Goal: Information Seeking & Learning: Learn about a topic

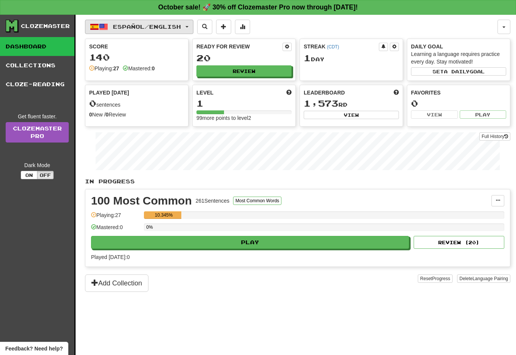
click at [103, 25] on span "button" at bounding box center [103, 26] width 9 height 9
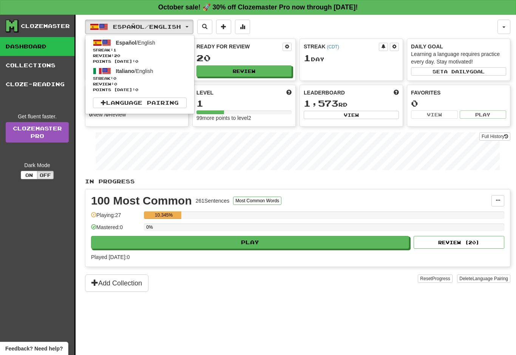
click at [103, 143] on div at bounding box center [258, 177] width 516 height 355
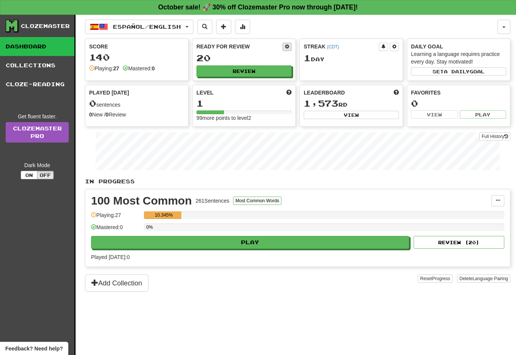
click at [287, 49] on button at bounding box center [287, 47] width 9 height 8
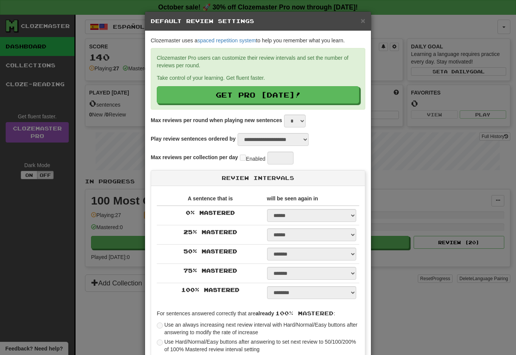
click at [104, 140] on div "**********" at bounding box center [258, 177] width 516 height 355
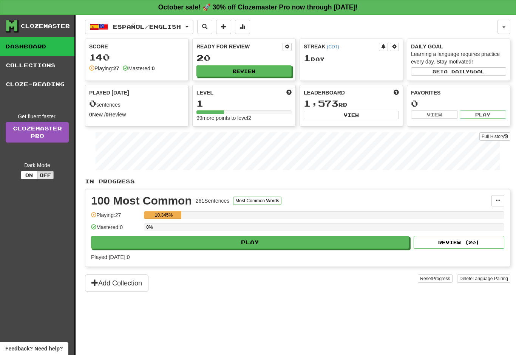
click at [0, 49] on link "Dashboard" at bounding box center [37, 46] width 74 height 19
click at [264, 66] on button "Review" at bounding box center [244, 71] width 95 height 11
select select "**"
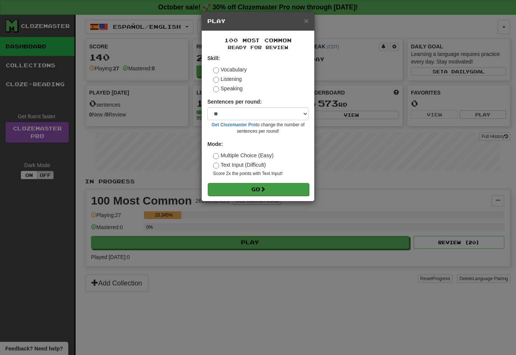
click at [265, 188] on span at bounding box center [262, 188] width 5 height 5
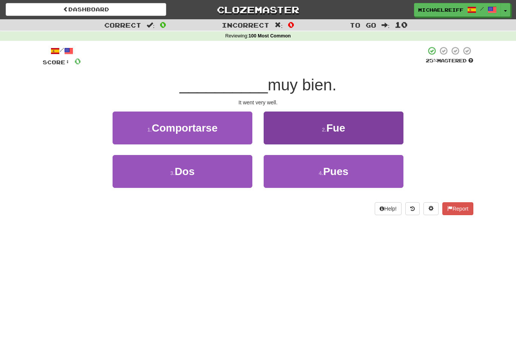
click at [320, 130] on button "2 . Fue" at bounding box center [334, 127] width 140 height 33
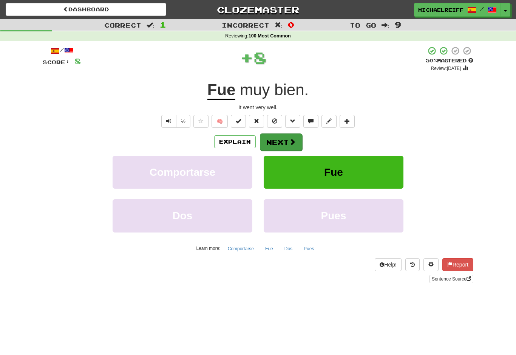
click at [292, 148] on button "Next" at bounding box center [281, 141] width 42 height 17
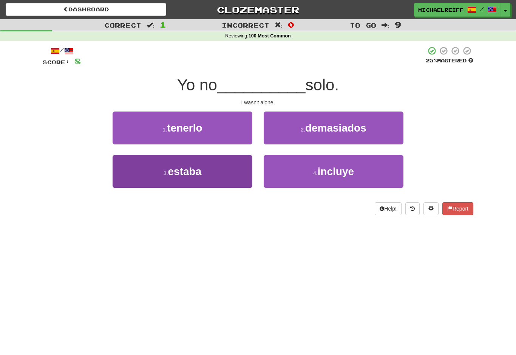
click at [229, 167] on button "3 . estaba" at bounding box center [183, 171] width 140 height 33
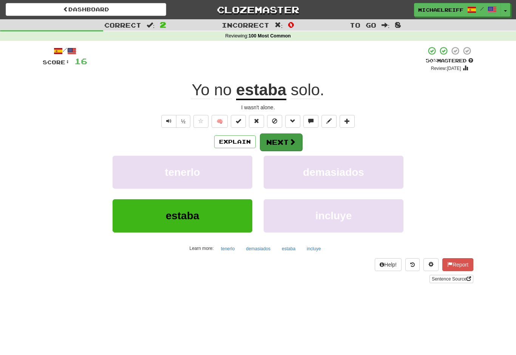
click at [281, 139] on button "Next" at bounding box center [281, 141] width 42 height 17
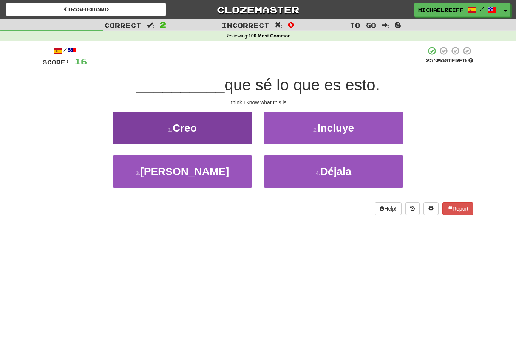
click at [222, 124] on button "1 . Creo" at bounding box center [183, 127] width 140 height 33
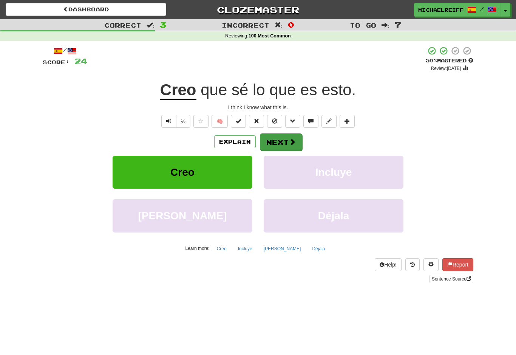
click at [288, 141] on button "Next" at bounding box center [281, 141] width 42 height 17
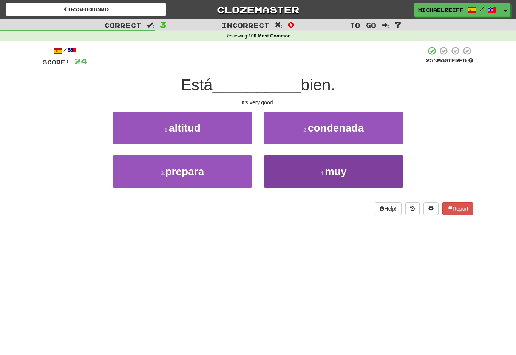
click at [334, 181] on button "4 . muy" at bounding box center [334, 171] width 140 height 33
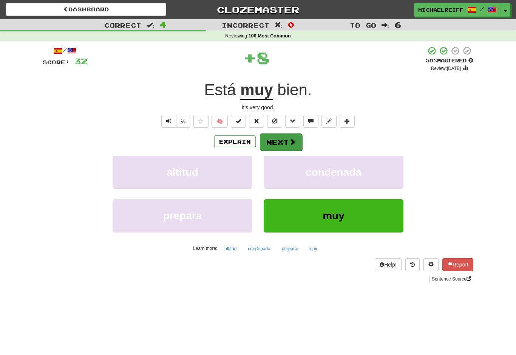
click at [292, 138] on span at bounding box center [292, 141] width 7 height 7
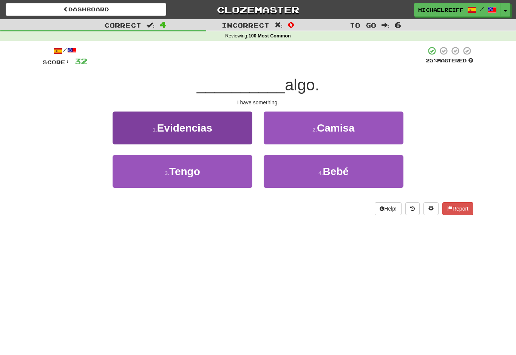
click at [218, 166] on button "3 . Tengo" at bounding box center [183, 171] width 140 height 33
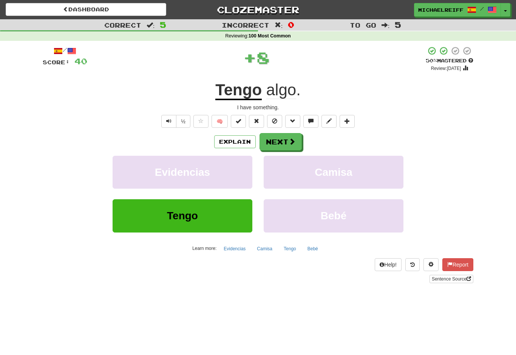
click at [288, 150] on div "Explain Next Evidencias Camisa Tengo Bebé Learn more: Evidencias Camisa Tengo B…" at bounding box center [258, 193] width 431 height 121
click at [282, 144] on button "Next" at bounding box center [281, 141] width 42 height 17
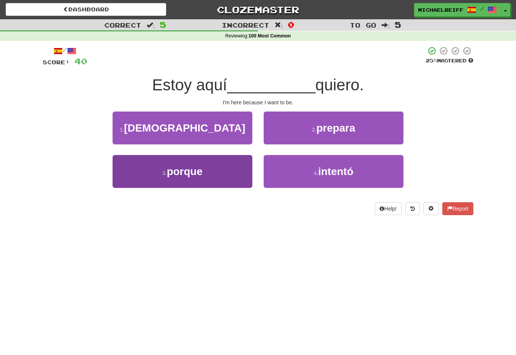
click at [221, 181] on button "3 . porque" at bounding box center [183, 171] width 140 height 33
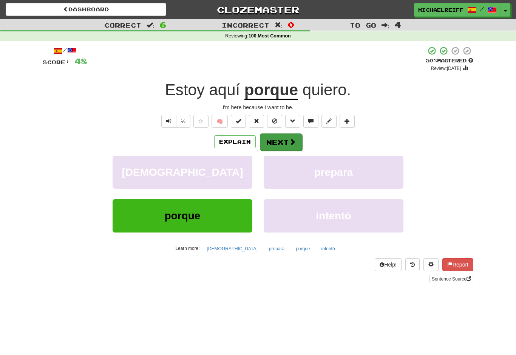
click at [287, 142] on button "Next" at bounding box center [281, 141] width 42 height 17
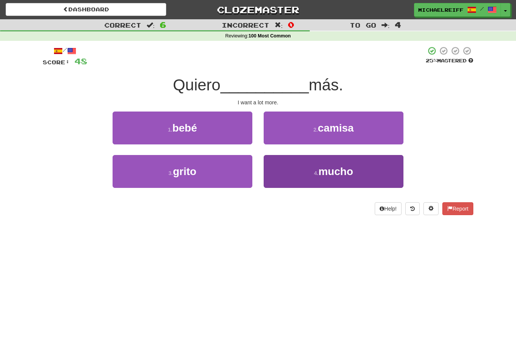
click at [348, 175] on span "mucho" at bounding box center [335, 171] width 35 height 12
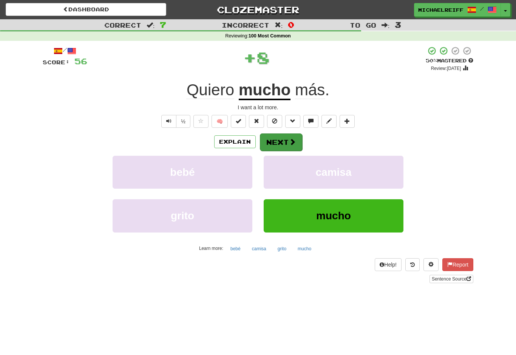
click at [292, 143] on span at bounding box center [292, 141] width 7 height 7
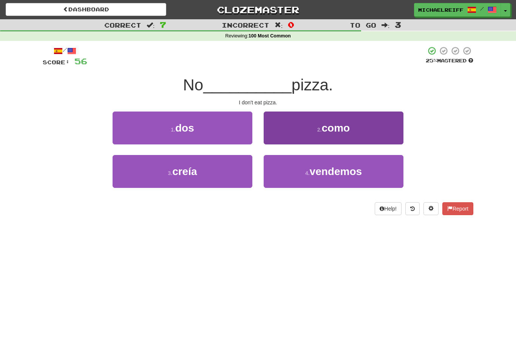
click at [339, 122] on span "como" at bounding box center [336, 128] width 28 height 12
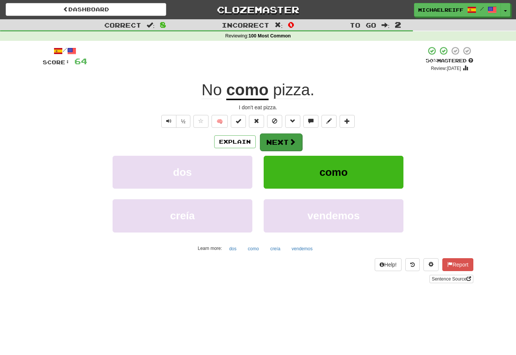
click at [273, 144] on button "Next" at bounding box center [281, 141] width 42 height 17
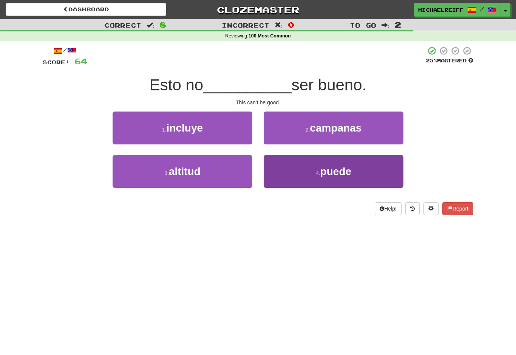
click at [330, 172] on span "puede" at bounding box center [335, 171] width 31 height 12
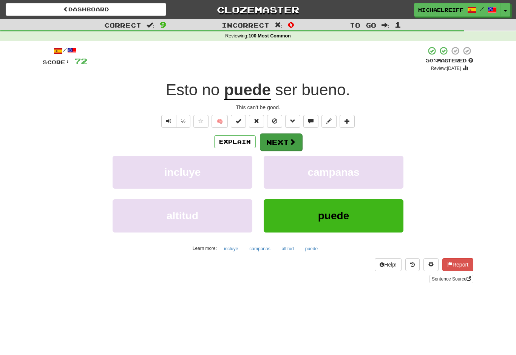
click at [265, 138] on button "Next" at bounding box center [281, 141] width 42 height 17
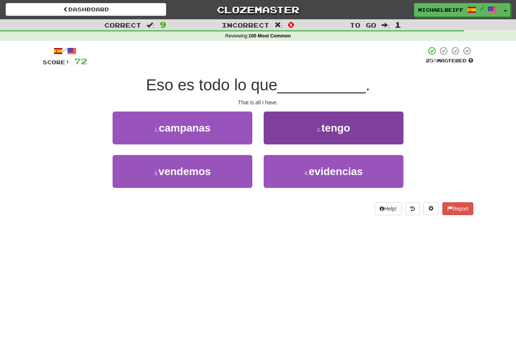
click at [274, 134] on button "2 . tengo" at bounding box center [334, 127] width 140 height 33
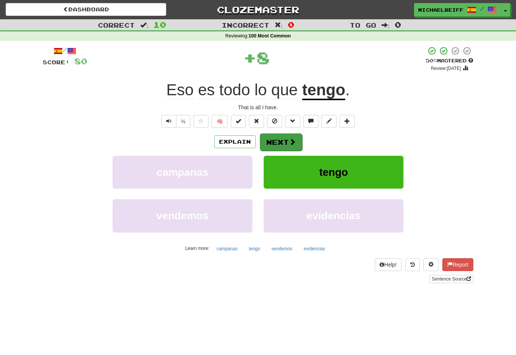
click at [264, 145] on button "Next" at bounding box center [281, 141] width 42 height 17
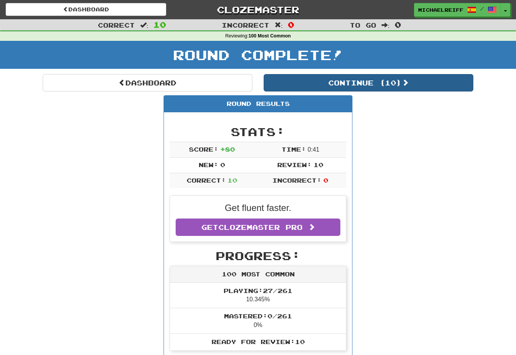
click at [277, 87] on button "Continue ( 10 )" at bounding box center [369, 82] width 210 height 17
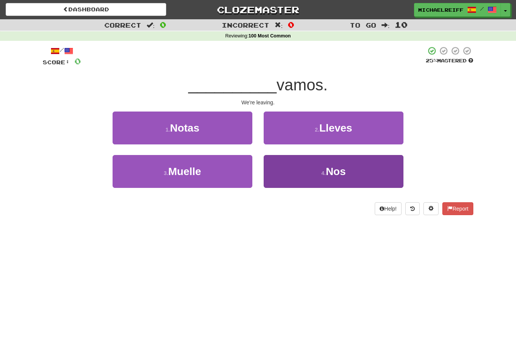
click at [264, 176] on button "4 . Nos" at bounding box center [334, 171] width 140 height 33
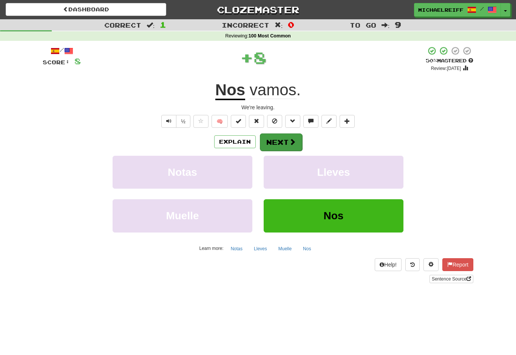
click at [273, 146] on button "Next" at bounding box center [281, 141] width 42 height 17
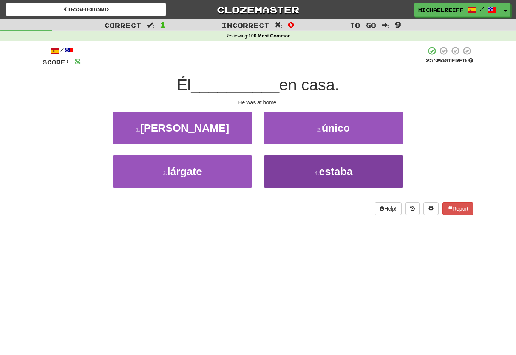
click at [269, 176] on button "4 . estaba" at bounding box center [334, 171] width 140 height 33
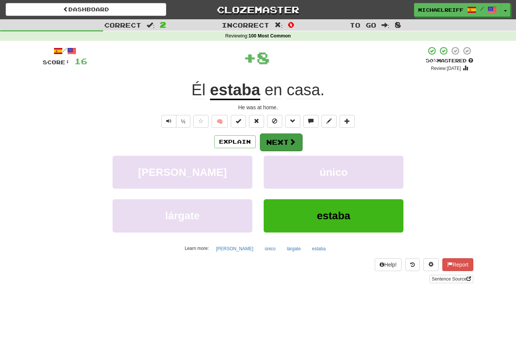
click at [266, 146] on button "Next" at bounding box center [281, 141] width 42 height 17
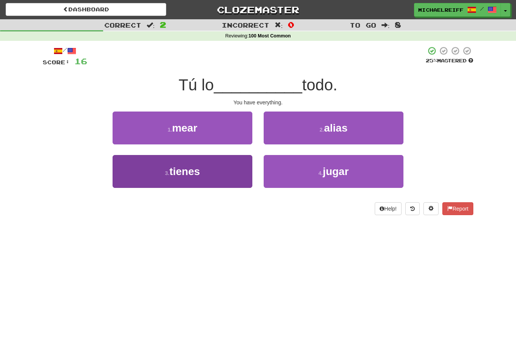
click at [173, 184] on button "3 . tienes" at bounding box center [183, 171] width 140 height 33
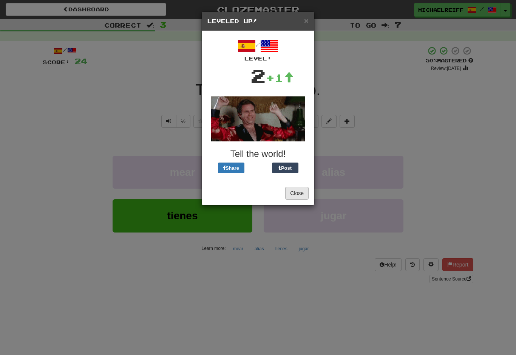
click at [291, 194] on button "Close" at bounding box center [296, 193] width 23 height 13
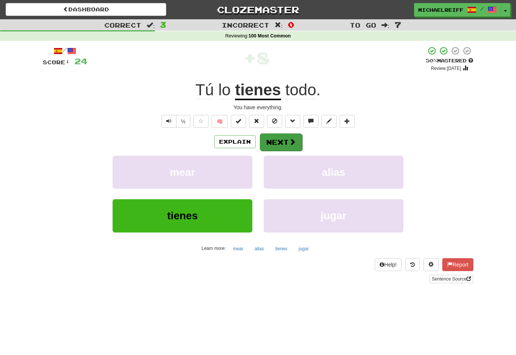
click at [268, 146] on button "Next" at bounding box center [281, 141] width 42 height 17
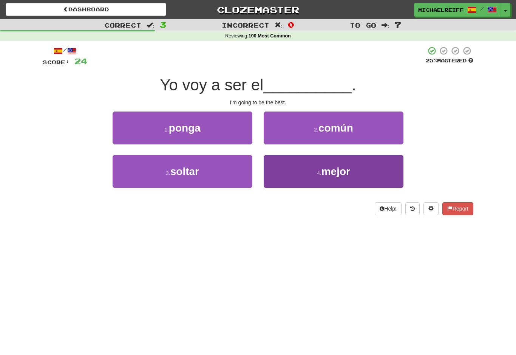
click at [274, 176] on button "4 . mejor" at bounding box center [334, 171] width 140 height 33
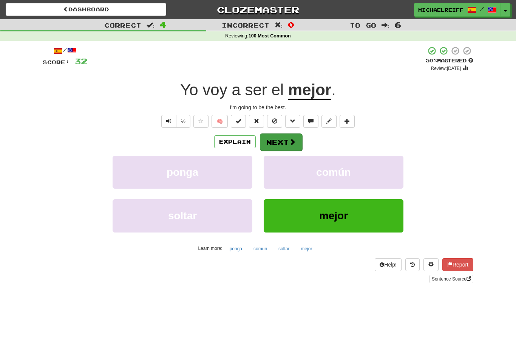
click at [264, 146] on button "Next" at bounding box center [281, 141] width 42 height 17
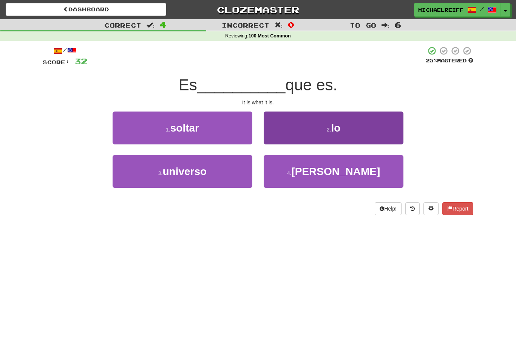
click at [275, 133] on button "2 . lo" at bounding box center [334, 127] width 140 height 33
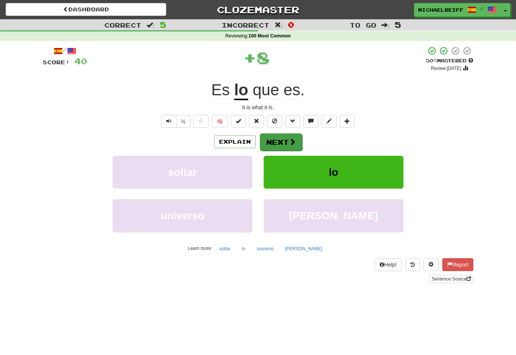
click at [270, 147] on button "Next" at bounding box center [281, 141] width 42 height 17
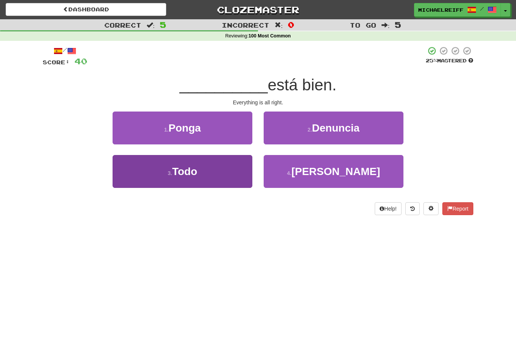
click at [130, 184] on button "3 . Todo" at bounding box center [183, 171] width 140 height 33
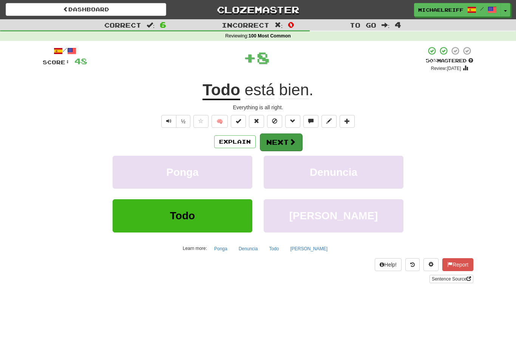
click at [270, 149] on button "Next" at bounding box center [281, 141] width 42 height 17
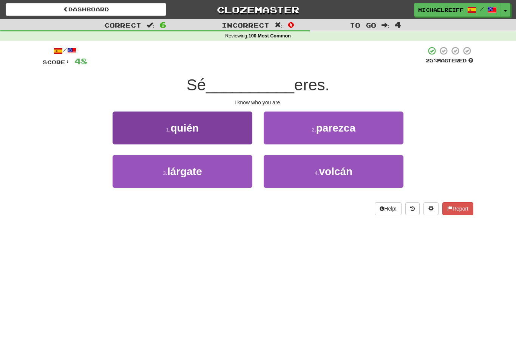
click at [139, 132] on button "1 . quién" at bounding box center [183, 127] width 140 height 33
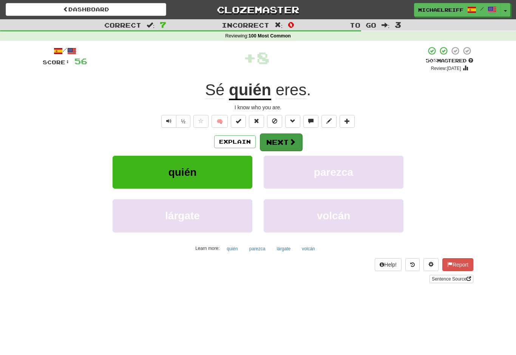
click at [268, 147] on button "Next" at bounding box center [281, 141] width 42 height 17
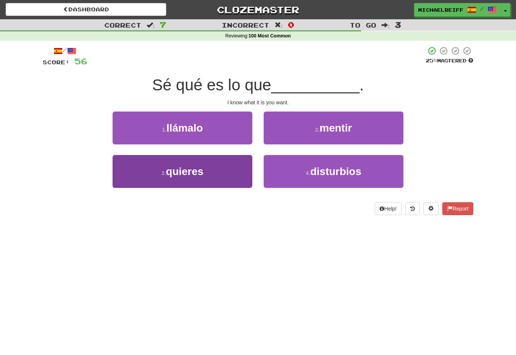
click at [143, 176] on button "3 . quieres" at bounding box center [183, 171] width 140 height 33
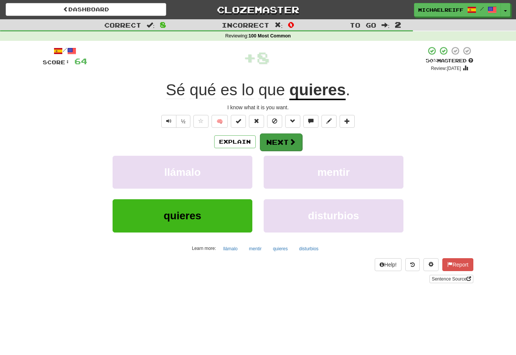
click at [279, 149] on button "Next" at bounding box center [281, 141] width 42 height 17
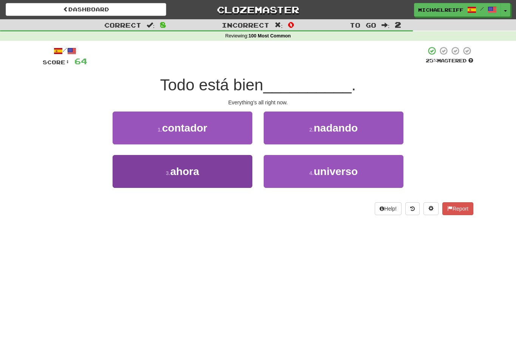
click at [128, 175] on button "3 . ahora" at bounding box center [183, 171] width 140 height 33
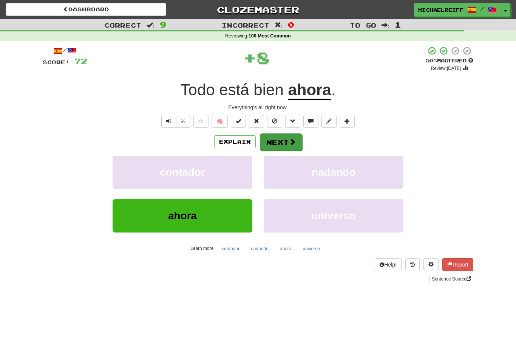
click at [270, 144] on button "Next" at bounding box center [281, 141] width 42 height 17
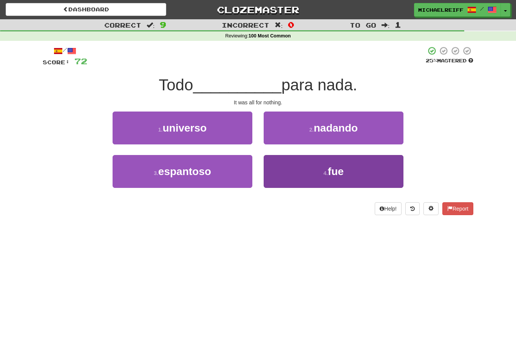
click at [279, 184] on button "4 . fue" at bounding box center [334, 171] width 140 height 33
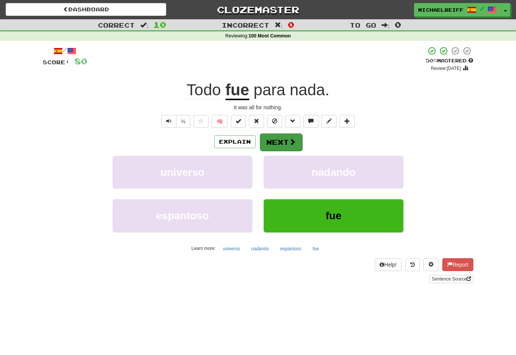
click at [273, 145] on button "Next" at bounding box center [281, 141] width 42 height 17
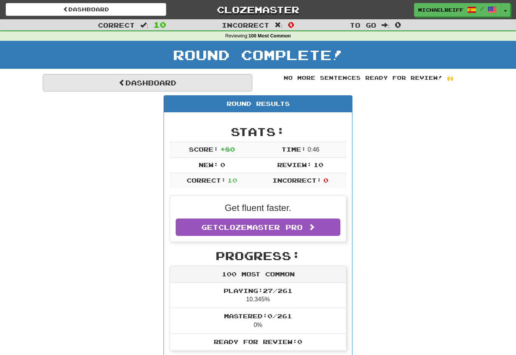
click at [70, 90] on link "Dashboard" at bounding box center [148, 82] width 210 height 17
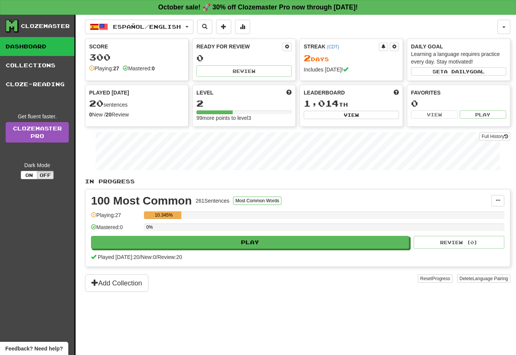
click at [246, 174] on div "Full History" at bounding box center [297, 151] width 425 height 47
click at [346, 186] on div "In Progress 100 Most Common 261 Sentences Most Common Words Manage Sentences Un…" at bounding box center [297, 235] width 425 height 114
click at [295, 94] on div "Level 2 99 more points to level 3" at bounding box center [244, 105] width 103 height 41
click at [283, 89] on div "Level" at bounding box center [243, 93] width 95 height 8
click at [291, 88] on div "Level 2 99 more points to level 3" at bounding box center [244, 105] width 103 height 41
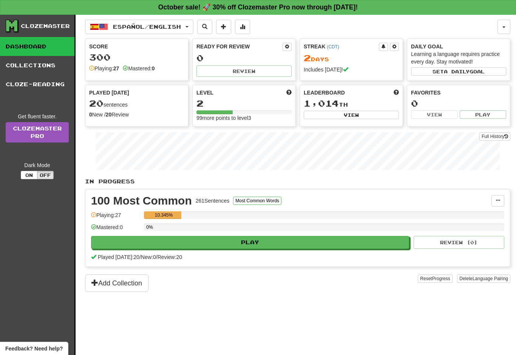
click at [286, 90] on div "Level" at bounding box center [243, 93] width 95 height 8
click at [285, 92] on div "Level" at bounding box center [243, 93] width 95 height 8
click at [284, 93] on div "Level" at bounding box center [243, 93] width 95 height 8
click at [284, 92] on div "Level" at bounding box center [243, 93] width 95 height 8
click at [286, 91] on div "Level" at bounding box center [243, 93] width 95 height 8
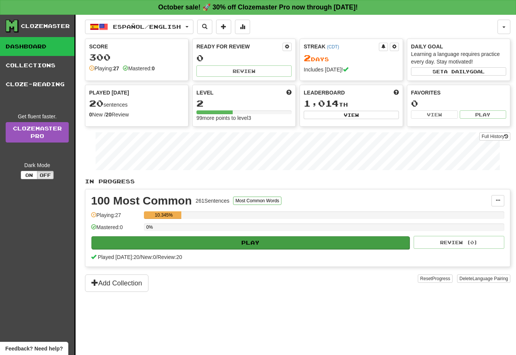
click at [91, 246] on button "Play" at bounding box center [250, 242] width 318 height 13
select select "**"
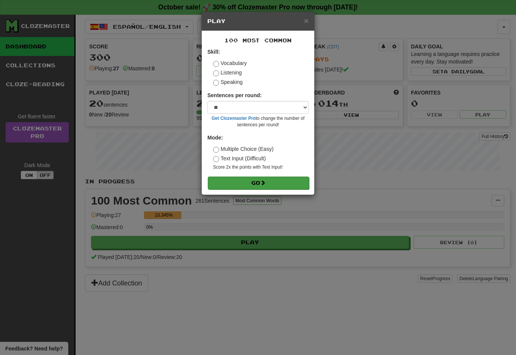
click at [216, 184] on button "Go" at bounding box center [258, 182] width 101 height 13
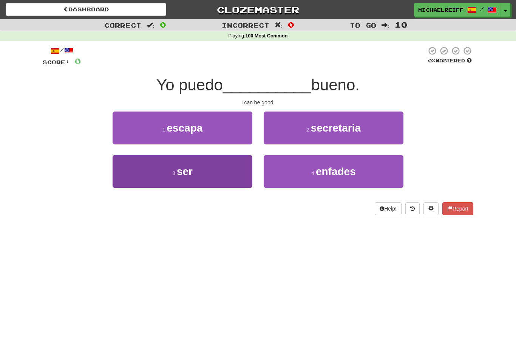
click at [135, 176] on button "3 . ser" at bounding box center [183, 171] width 140 height 33
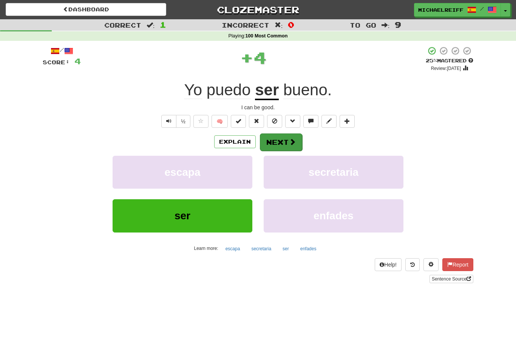
click at [280, 143] on button "Next" at bounding box center [281, 141] width 42 height 17
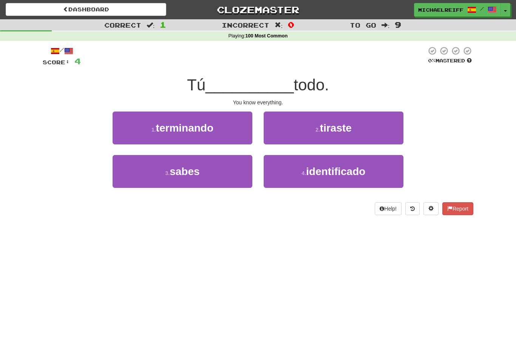
click at [135, 255] on div "Dashboard Clozemaster michaelreiff / Toggle Dropdown Dashboard Leaderboard Acti…" at bounding box center [258, 177] width 516 height 355
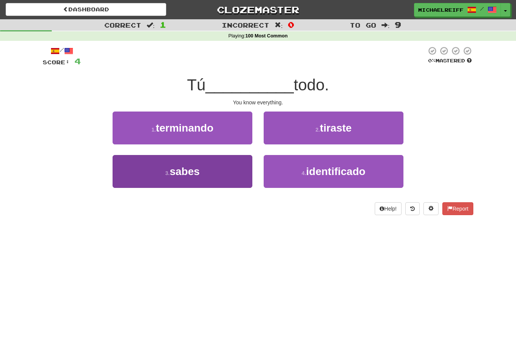
click at [128, 178] on button "3 . sabes" at bounding box center [183, 171] width 140 height 33
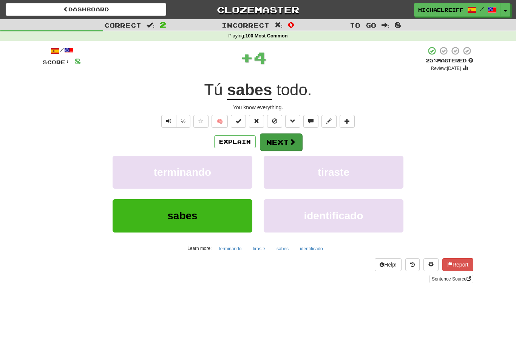
click at [279, 144] on button "Next" at bounding box center [281, 141] width 42 height 17
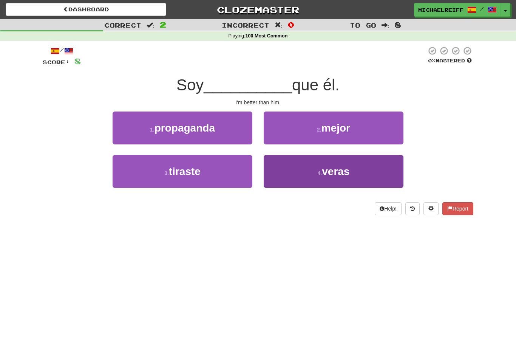
click at [277, 155] on button "4 . veras" at bounding box center [334, 171] width 140 height 33
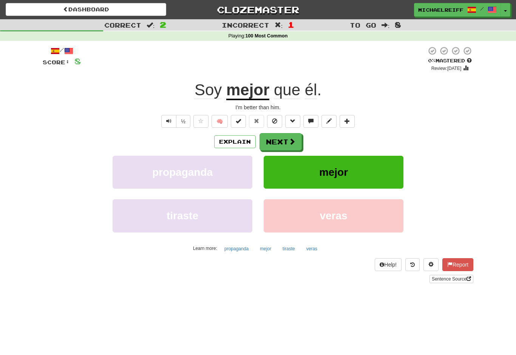
click at [277, 176] on button "mejor" at bounding box center [334, 172] width 140 height 33
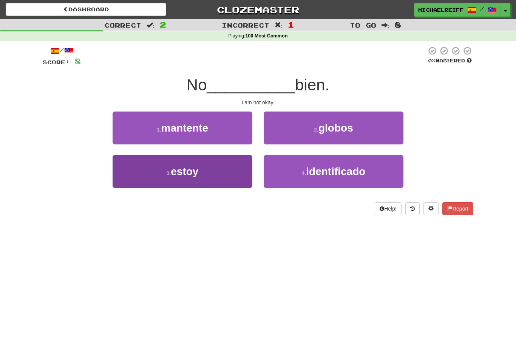
click at [121, 179] on button "3 . estoy" at bounding box center [183, 171] width 140 height 33
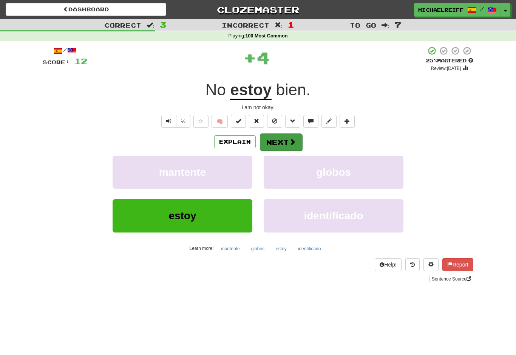
click at [278, 138] on button "Next" at bounding box center [281, 141] width 42 height 17
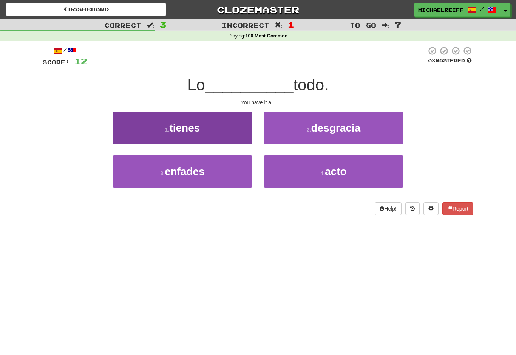
click at [142, 134] on button "1 . tienes" at bounding box center [183, 127] width 140 height 33
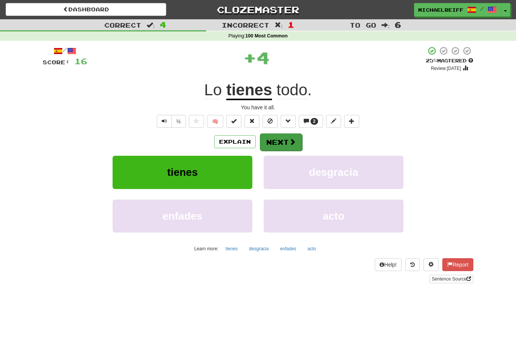
click at [275, 145] on button "Next" at bounding box center [281, 141] width 42 height 17
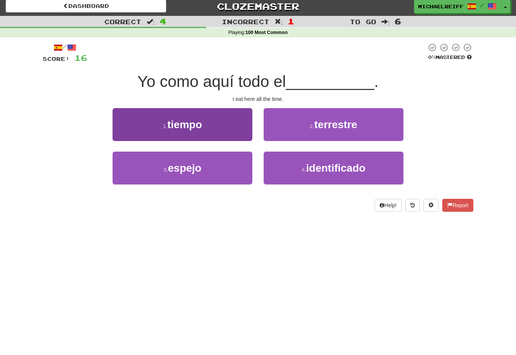
click at [124, 122] on button "1 . tiempo" at bounding box center [183, 124] width 140 height 33
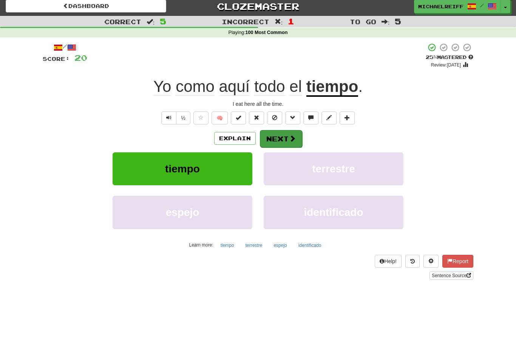
click at [270, 136] on button "Next" at bounding box center [281, 138] width 42 height 17
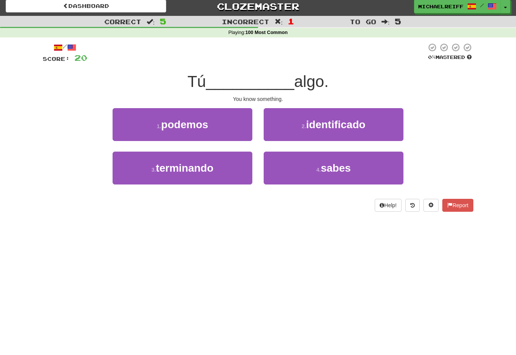
scroll to position [3, 0]
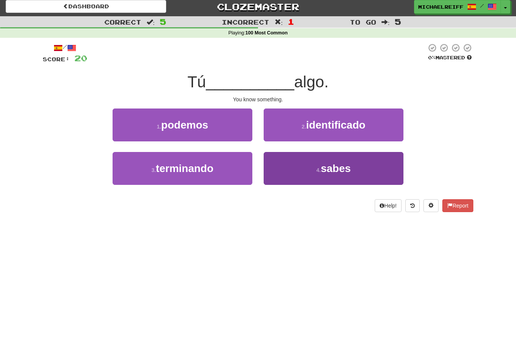
click at [265, 171] on button "4 . sabes" at bounding box center [334, 168] width 140 height 33
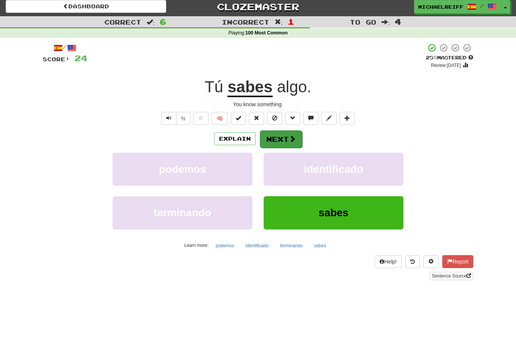
click at [277, 136] on button "Next" at bounding box center [281, 138] width 42 height 17
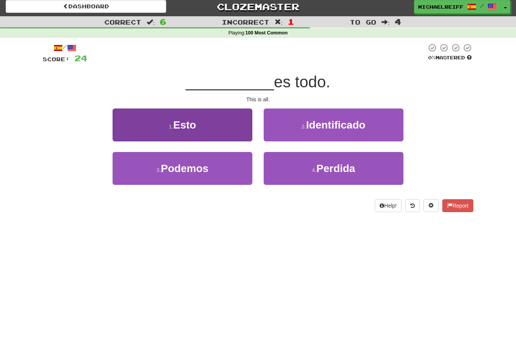
click at [158, 114] on button "1 . Esto" at bounding box center [183, 124] width 140 height 33
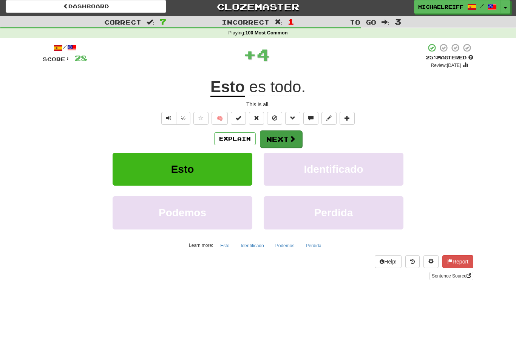
click at [278, 136] on button "Next" at bounding box center [281, 138] width 42 height 17
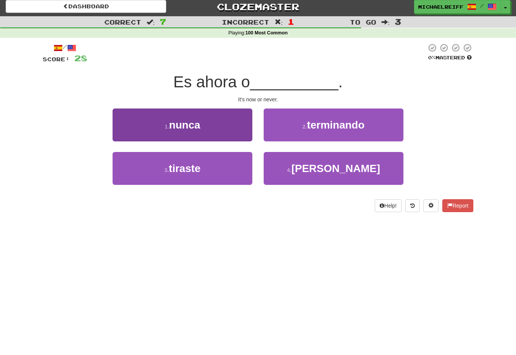
click at [172, 131] on button "1 . nunca" at bounding box center [183, 124] width 140 height 33
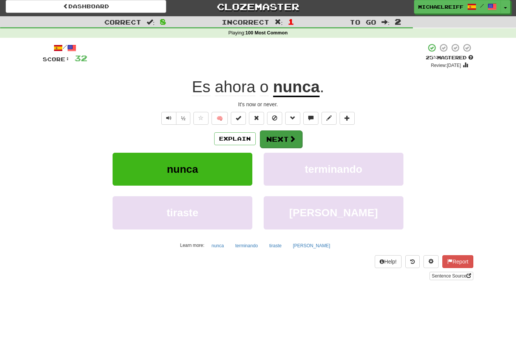
click at [282, 144] on button "Next" at bounding box center [281, 138] width 42 height 17
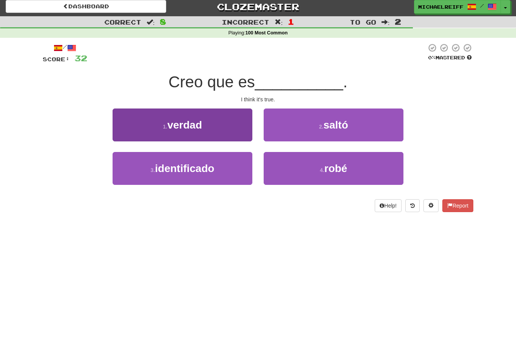
click at [147, 130] on button "1 . verdad" at bounding box center [183, 124] width 140 height 33
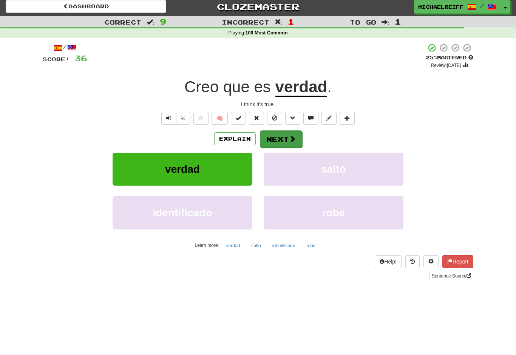
click at [281, 138] on button "Next" at bounding box center [281, 138] width 42 height 17
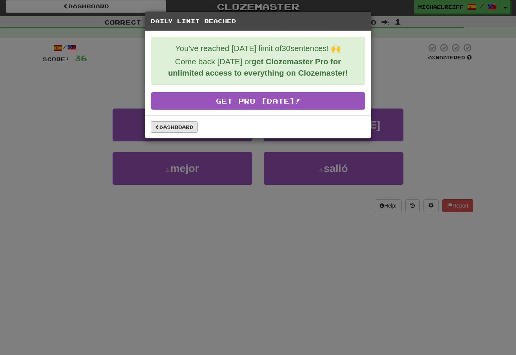
click at [159, 125] on link "Dashboard" at bounding box center [174, 126] width 47 height 11
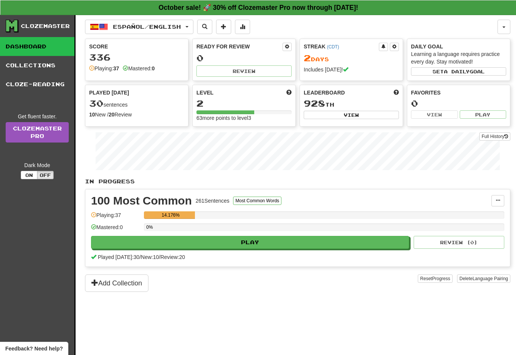
click at [282, 8] on strong "October sale! 🚀 30% off Clozemaster Pro now through [DATE]!" at bounding box center [258, 8] width 199 height 8
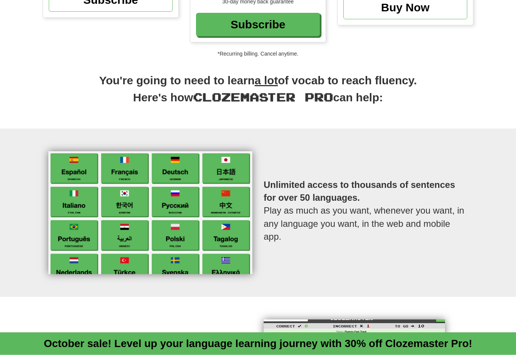
scroll to position [229, 0]
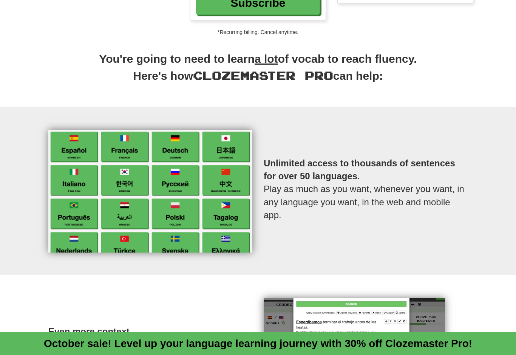
click at [69, 223] on img at bounding box center [150, 191] width 204 height 123
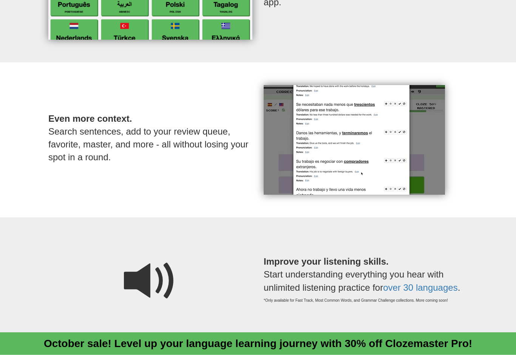
scroll to position [442, 0]
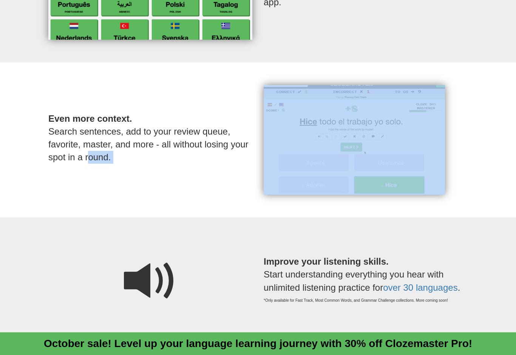
click at [131, 277] on span at bounding box center [150, 280] width 53 height 53
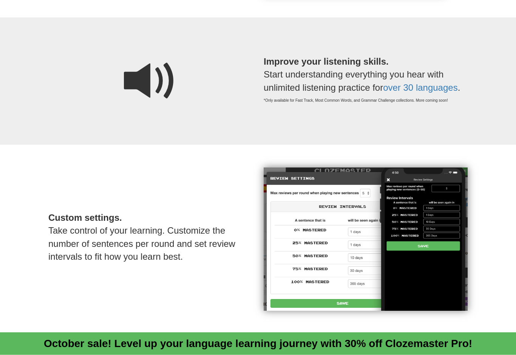
scroll to position [644, 0]
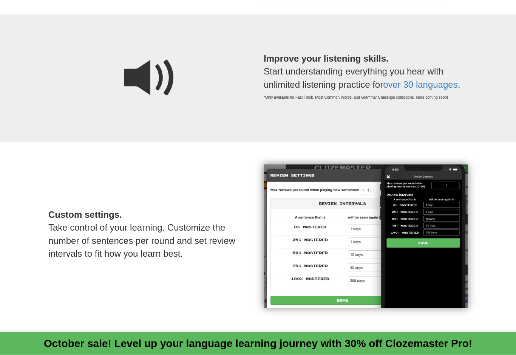
click at [109, 293] on div "Custom settings. Take control of your learning. Customize the number of sentenc…" at bounding box center [150, 236] width 215 height 143
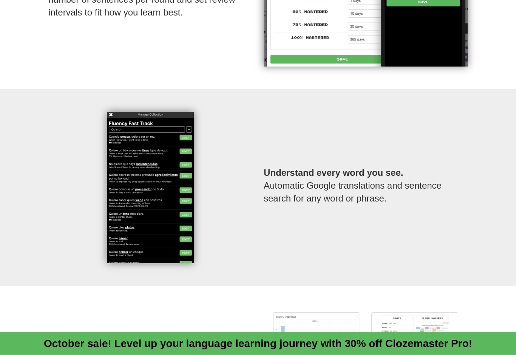
scroll to position [887, 0]
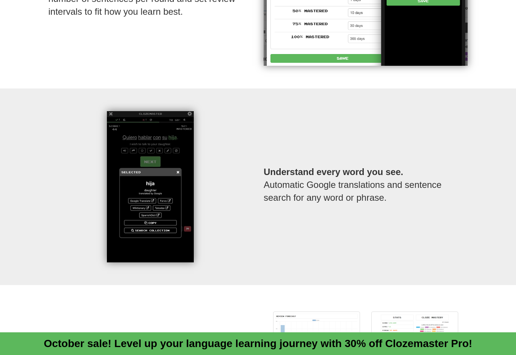
click at [121, 252] on img at bounding box center [150, 186] width 87 height 151
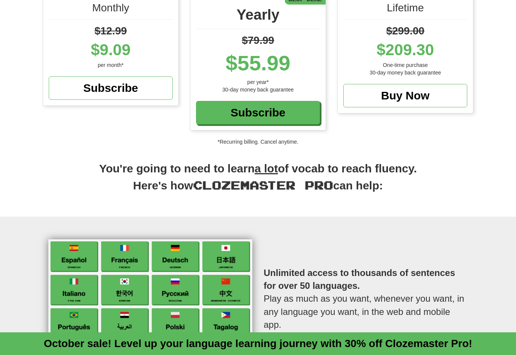
scroll to position [0, 0]
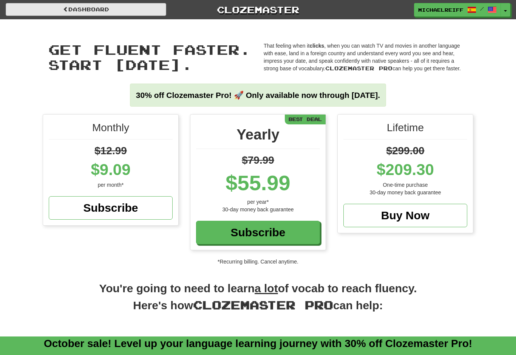
click at [50, 8] on link "Dashboard" at bounding box center [86, 9] width 161 height 13
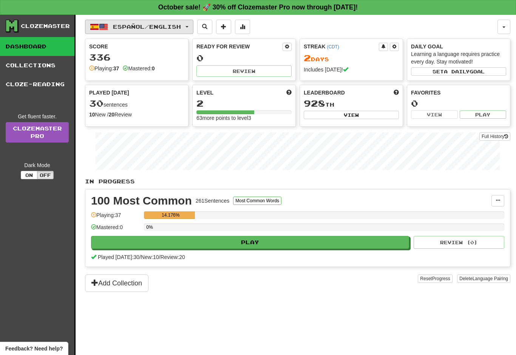
click at [126, 33] on button "Español / English" at bounding box center [139, 27] width 108 height 14
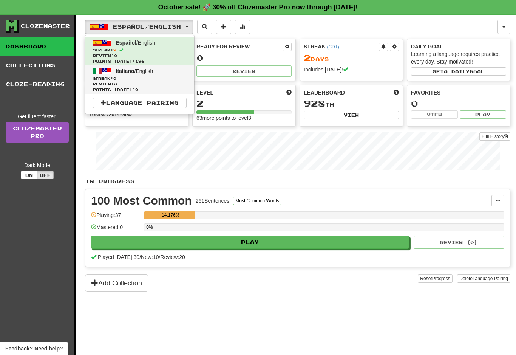
click at [102, 77] on span "Streak: 0" at bounding box center [140, 79] width 94 height 6
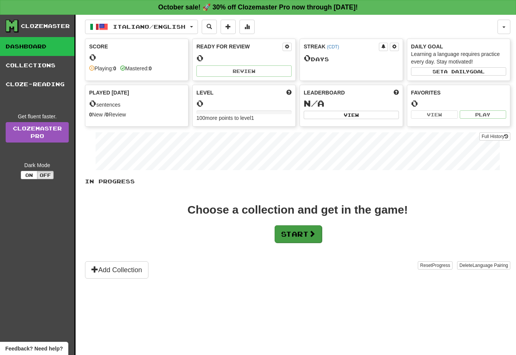
click at [286, 233] on button "Start" at bounding box center [298, 233] width 47 height 17
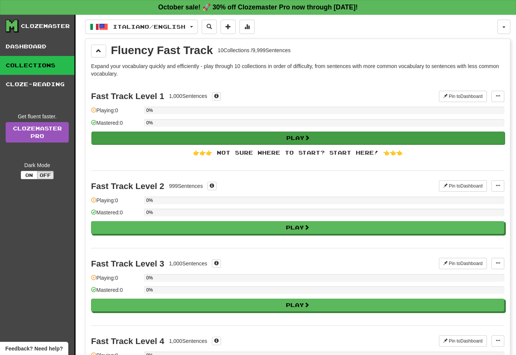
click at [202, 135] on button "Play" at bounding box center [297, 137] width 413 height 13
select select "**"
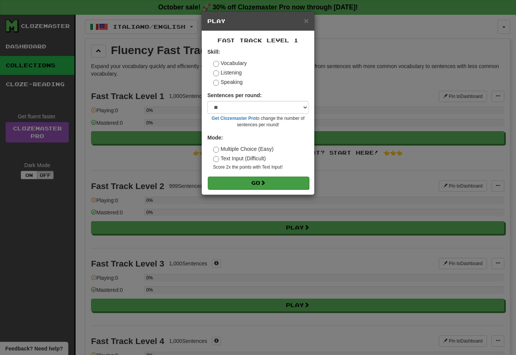
click at [213, 180] on button "Go" at bounding box center [258, 182] width 101 height 13
click at [139, 38] on div "× Play Fast Track Level 1 Skill: Vocabulary Listening Speaking Sentences per ro…" at bounding box center [258, 177] width 516 height 355
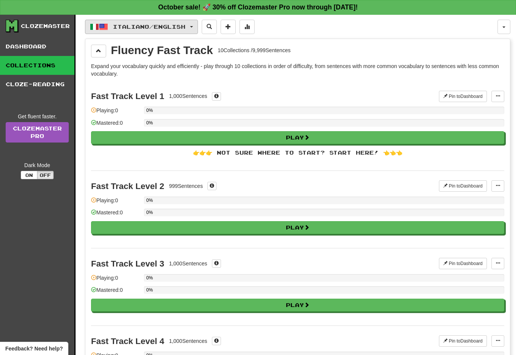
click at [114, 20] on button "Italiano / English" at bounding box center [141, 27] width 113 height 14
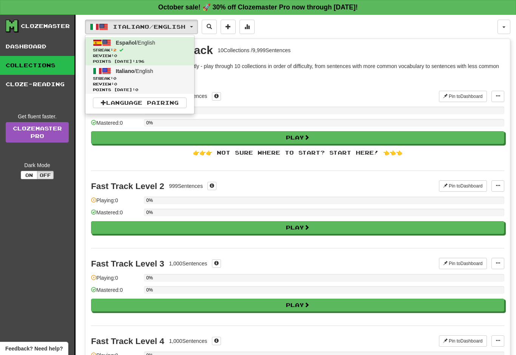
click at [100, 76] on span "Streak: 0" at bounding box center [140, 79] width 94 height 6
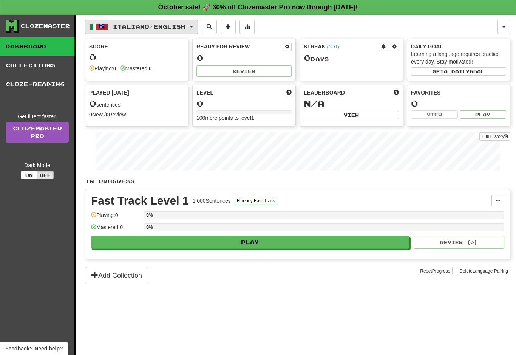
click at [104, 27] on span "button" at bounding box center [103, 26] width 9 height 9
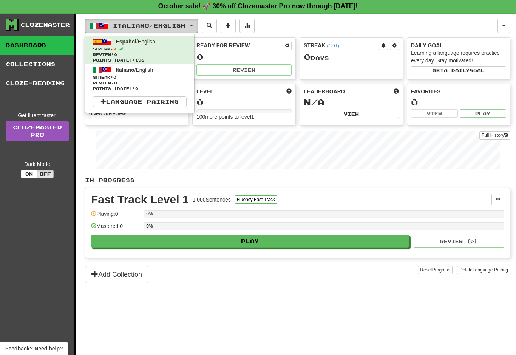
scroll to position [2, 0]
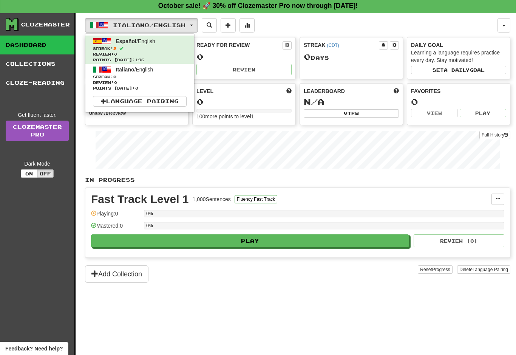
click at [91, 149] on div at bounding box center [258, 177] width 516 height 355
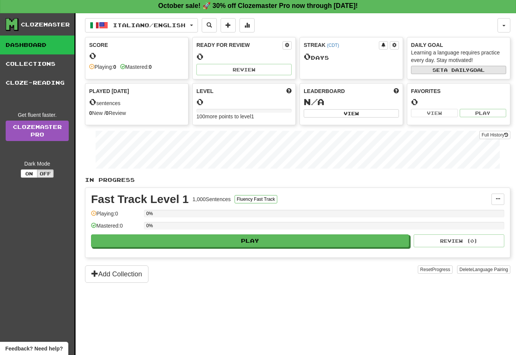
click at [427, 74] on button "Set a daily goal" at bounding box center [458, 70] width 95 height 8
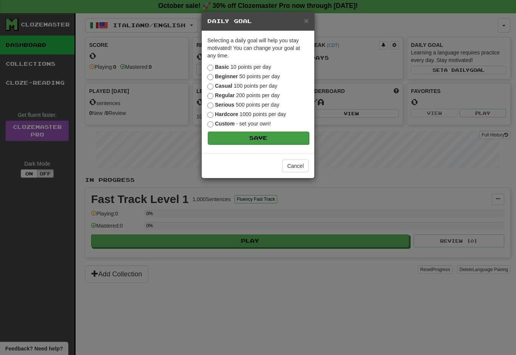
click at [213, 138] on button "Save" at bounding box center [258, 137] width 101 height 13
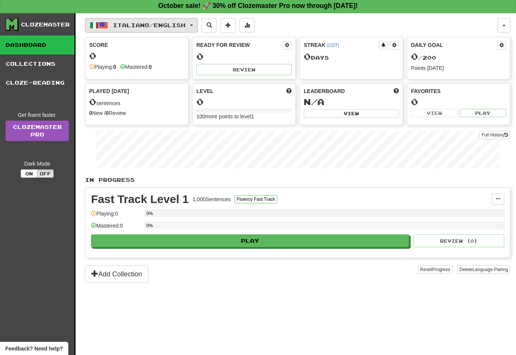
click at [112, 25] on button "Italiano / English" at bounding box center [141, 25] width 113 height 14
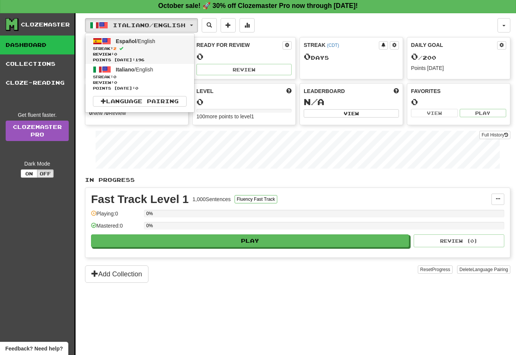
click at [123, 45] on link "Español / English Streak: 2 Review: 0 Points today: 196" at bounding box center [139, 50] width 109 height 28
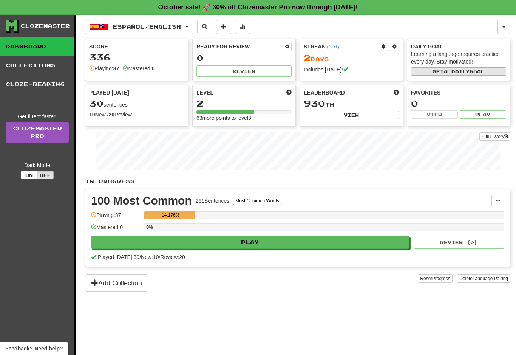
click at [422, 75] on button "Set a daily goal" at bounding box center [458, 71] width 95 height 8
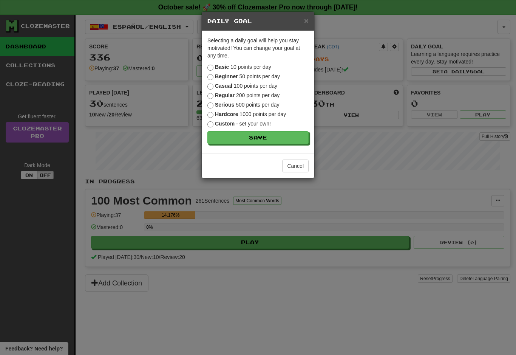
click at [211, 92] on label "Regular 200 points per day" at bounding box center [243, 95] width 72 height 8
click at [226, 143] on button "Save" at bounding box center [258, 137] width 101 height 13
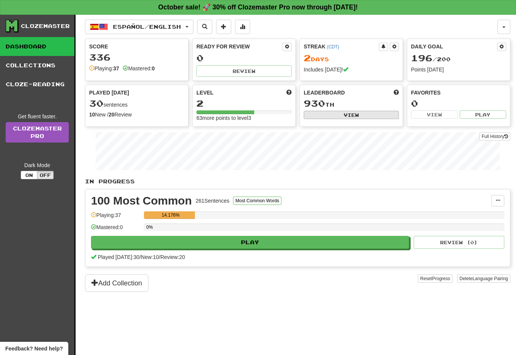
click at [311, 114] on button "View" at bounding box center [351, 115] width 95 height 8
select select "**********"
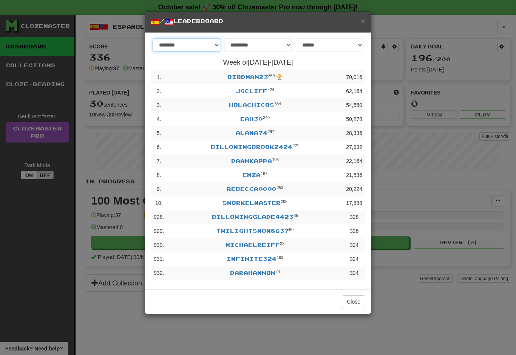
click at [185, 42] on select "******** *********" at bounding box center [187, 45] width 68 height 13
click at [310, 39] on select "**********" at bounding box center [330, 45] width 68 height 13
click at [304, 47] on select "**********" at bounding box center [330, 45] width 68 height 13
click at [259, 45] on select "**********" at bounding box center [258, 45] width 68 height 13
select select "********"
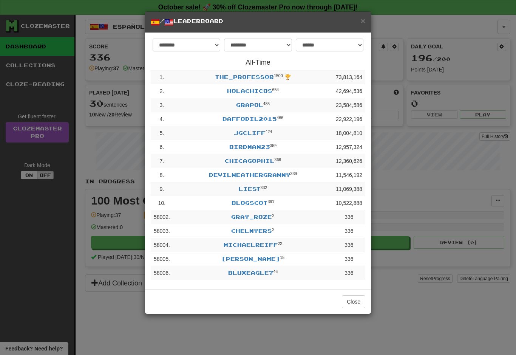
click at [106, 315] on div "**********" at bounding box center [258, 177] width 516 height 355
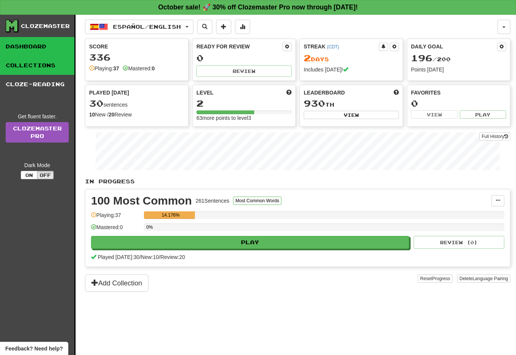
click at [15, 65] on link "Collections" at bounding box center [37, 65] width 74 height 19
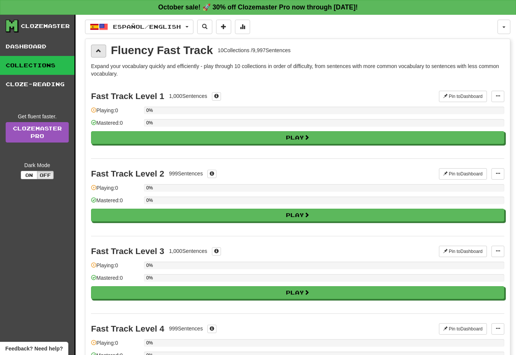
click at [92, 48] on button at bounding box center [98, 51] width 15 height 13
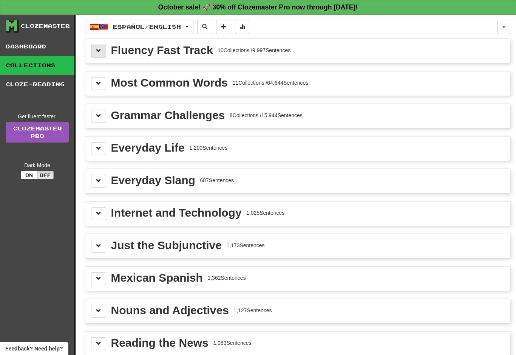
click at [94, 52] on button at bounding box center [98, 51] width 15 height 13
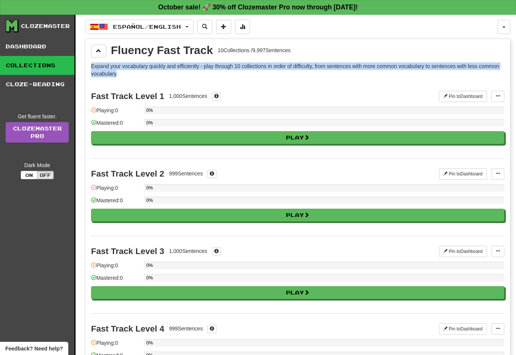
click at [145, 82] on div "Fast Track Level 1 1,000 Sentences Pin to Dashboard Pin to Dashboard Manage Sen…" at bounding box center [297, 119] width 413 height 77
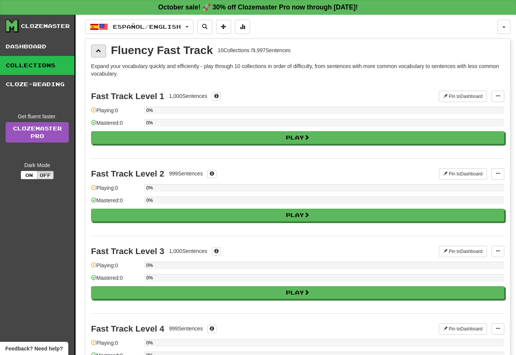
click at [102, 56] on button at bounding box center [98, 51] width 15 height 13
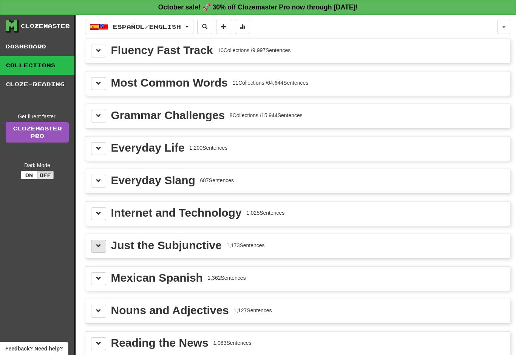
click at [96, 241] on button at bounding box center [98, 246] width 15 height 13
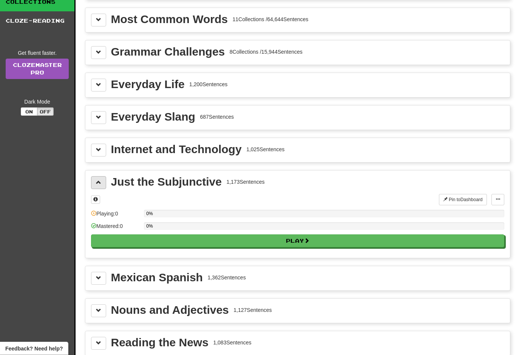
scroll to position [63, 0]
click at [97, 184] on span at bounding box center [98, 181] width 5 height 5
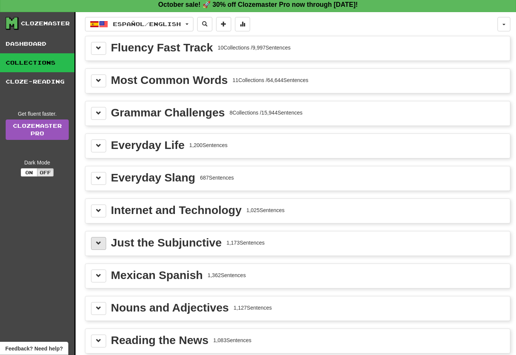
scroll to position [0, 0]
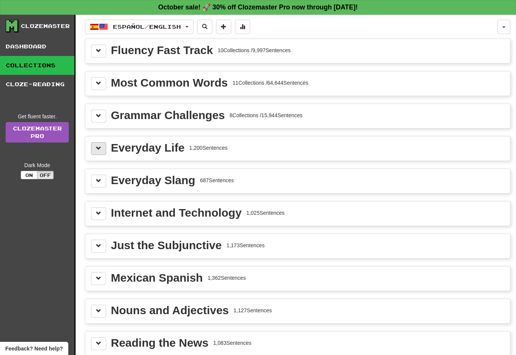
click at [102, 153] on button at bounding box center [98, 148] width 15 height 13
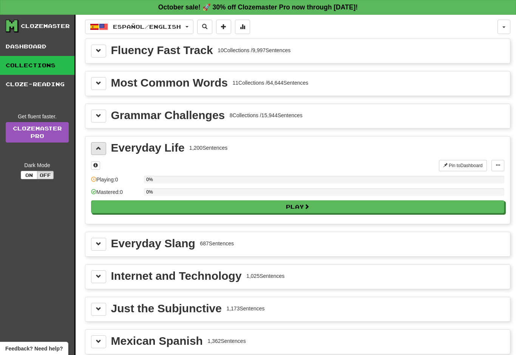
click at [97, 148] on span at bounding box center [98, 147] width 5 height 5
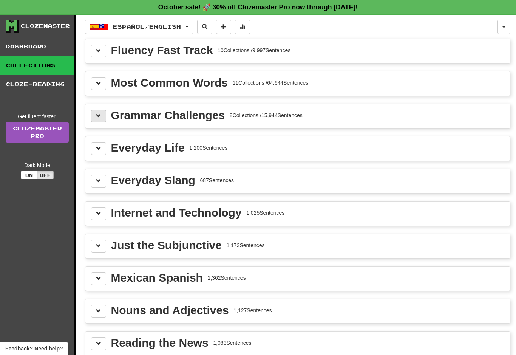
click at [98, 122] on button at bounding box center [98, 116] width 15 height 13
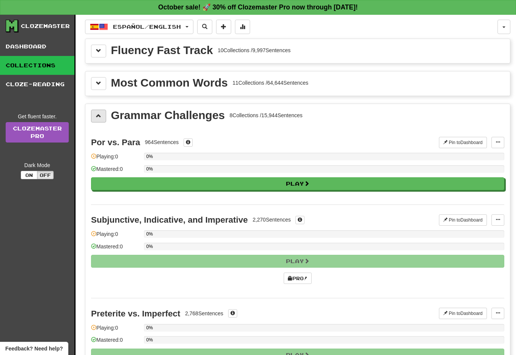
click at [93, 116] on button at bounding box center [98, 116] width 15 height 13
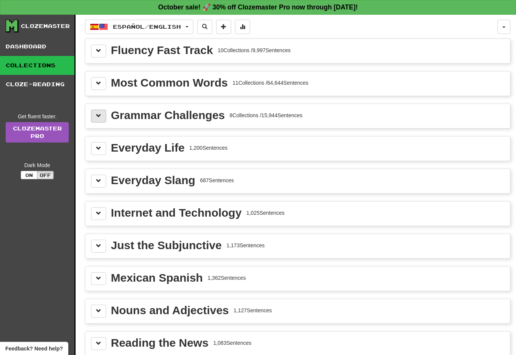
click at [93, 117] on button at bounding box center [98, 116] width 15 height 13
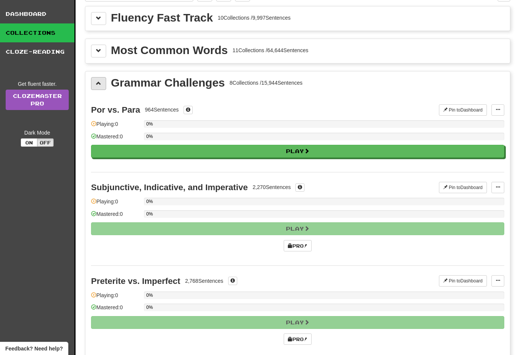
scroll to position [32, 0]
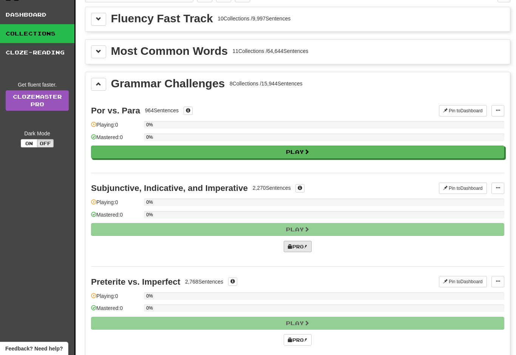
click at [293, 245] on link "Pro!" at bounding box center [298, 246] width 28 height 11
click at [98, 78] on button at bounding box center [98, 84] width 15 height 13
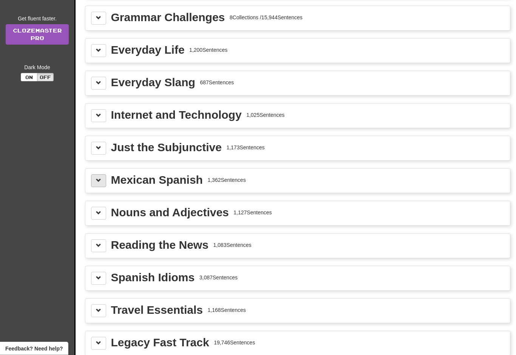
click at [101, 186] on button at bounding box center [98, 181] width 15 height 13
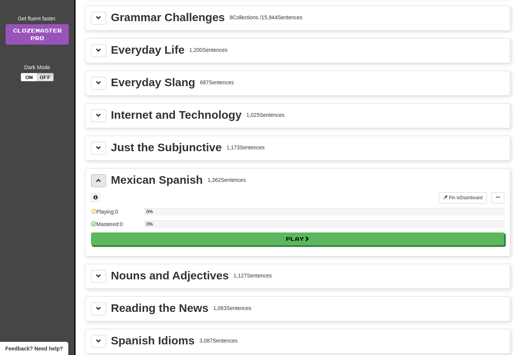
click at [96, 184] on button at bounding box center [98, 180] width 15 height 13
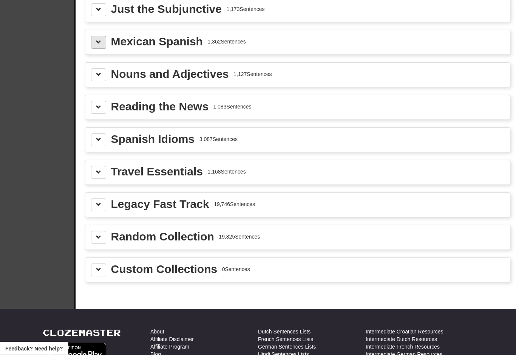
scroll to position [235, 0]
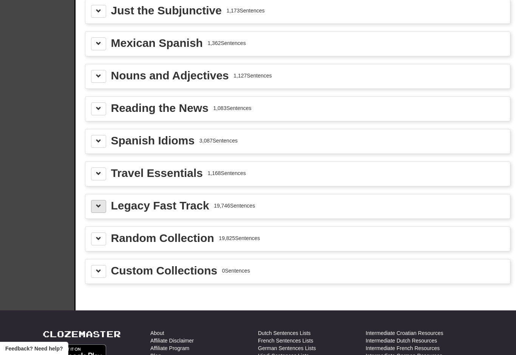
click at [98, 210] on button at bounding box center [98, 206] width 15 height 13
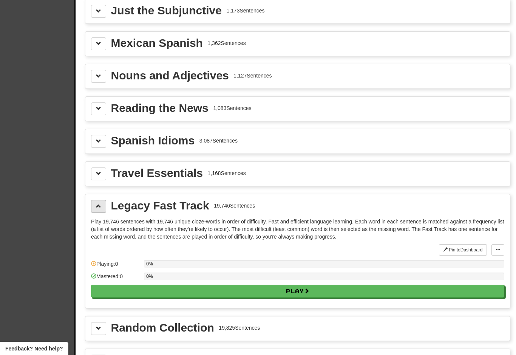
click at [98, 210] on button at bounding box center [98, 206] width 15 height 13
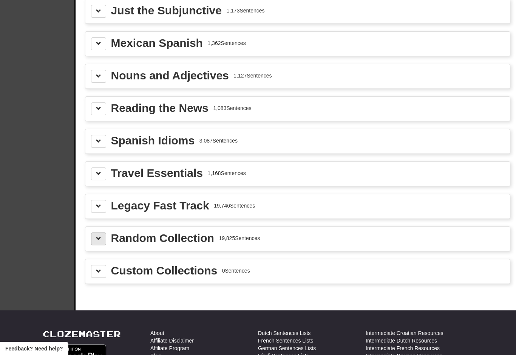
click at [97, 236] on span at bounding box center [98, 238] width 5 height 5
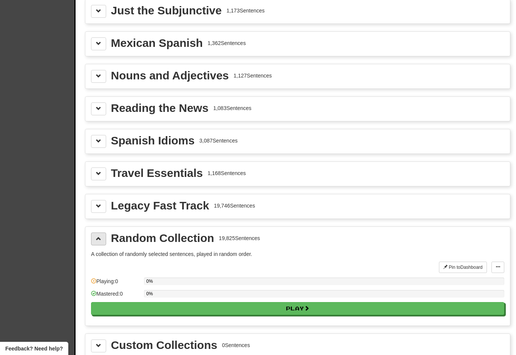
click at [95, 236] on button at bounding box center [98, 238] width 15 height 13
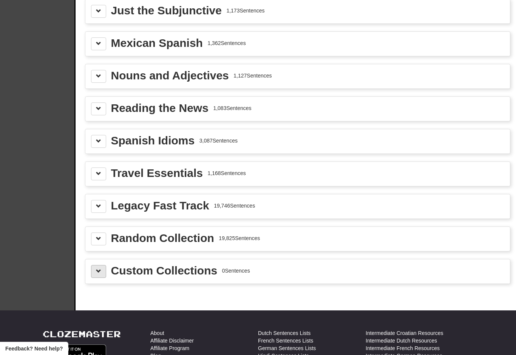
click at [96, 270] on span at bounding box center [98, 270] width 5 height 5
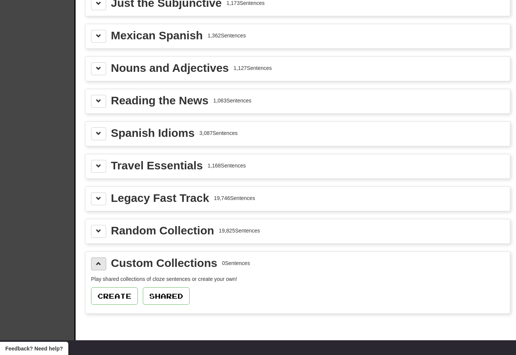
click at [95, 258] on button at bounding box center [98, 263] width 15 height 13
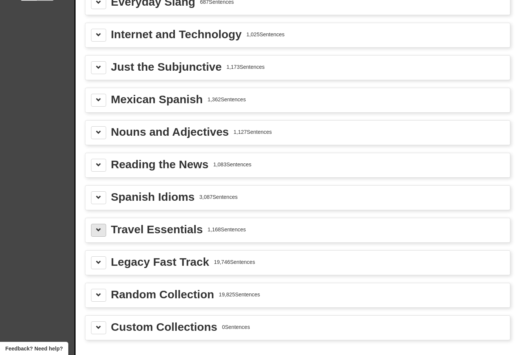
click at [97, 232] on span at bounding box center [98, 229] width 5 height 5
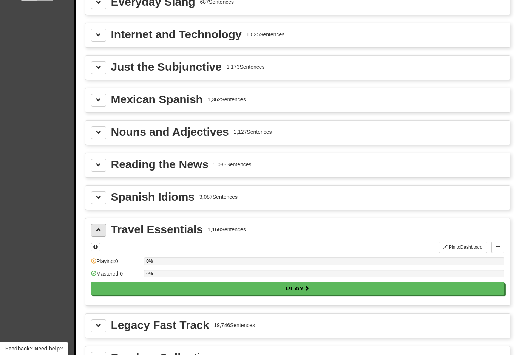
click at [95, 227] on button at bounding box center [98, 230] width 15 height 13
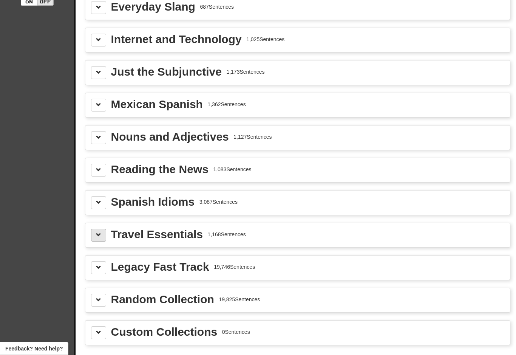
scroll to position [156, 0]
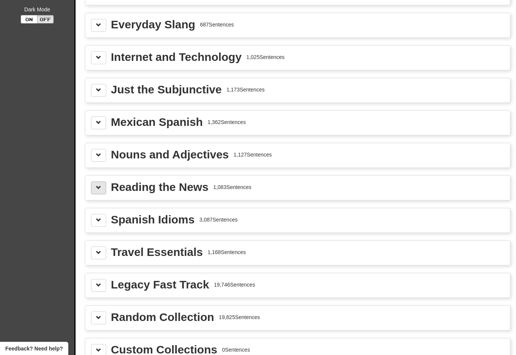
click at [92, 190] on button at bounding box center [98, 187] width 15 height 13
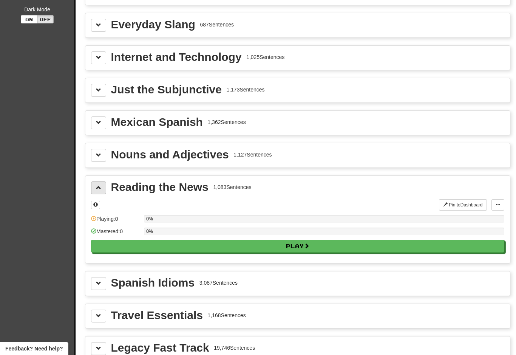
click at [90, 189] on div "Reading the News 1,083 Sentences Pin to Dashboard Pin to Dashboard Manage Sente…" at bounding box center [297, 219] width 425 height 87
click at [92, 188] on button at bounding box center [98, 187] width 15 height 13
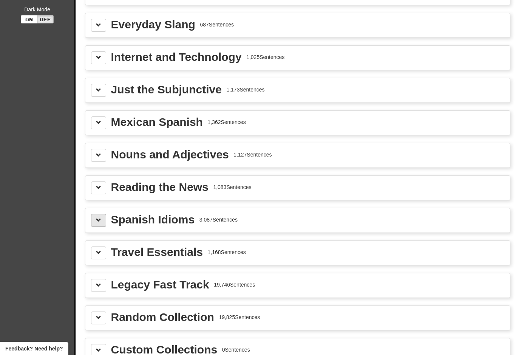
click at [97, 219] on span at bounding box center [98, 219] width 5 height 5
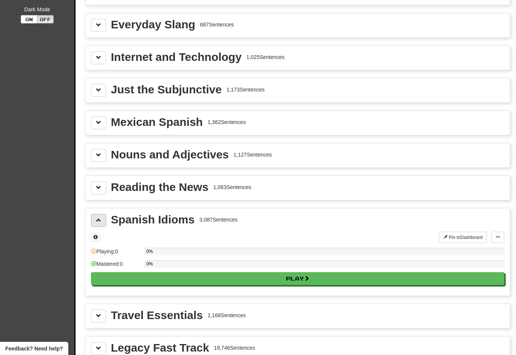
click at [100, 219] on span at bounding box center [98, 219] width 5 height 5
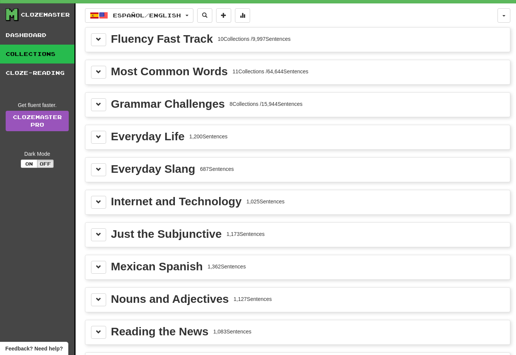
scroll to position [0, 0]
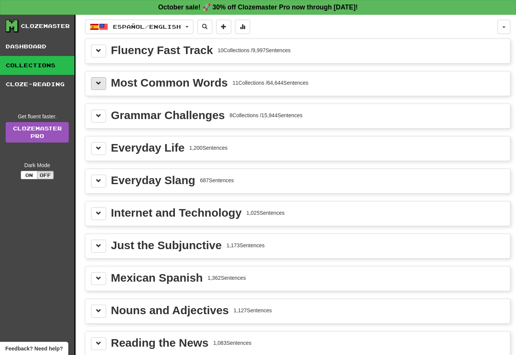
click at [96, 77] on button at bounding box center [98, 83] width 15 height 13
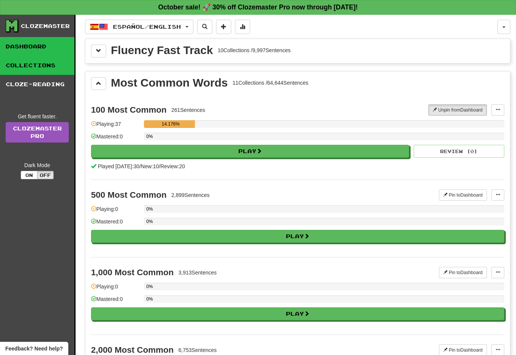
click at [28, 45] on link "Dashboard" at bounding box center [37, 46] width 74 height 19
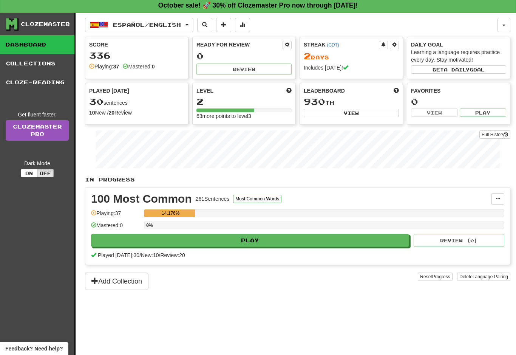
scroll to position [3, 0]
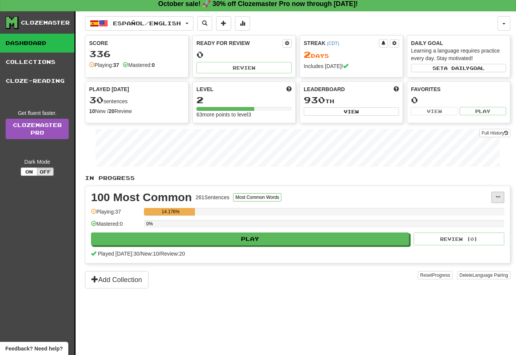
click at [502, 202] on button at bounding box center [497, 197] width 13 height 11
click at [498, 196] on div at bounding box center [258, 177] width 516 height 355
click at [155, 199] on div "100 Most Common" at bounding box center [141, 197] width 101 height 11
click at [180, 190] on div "100 Most Common 261 Sentences Most Common Words Manage Sentences Unpin from Das…" at bounding box center [297, 224] width 425 height 77
click at [163, 196] on div "100 Most Common" at bounding box center [141, 197] width 101 height 11
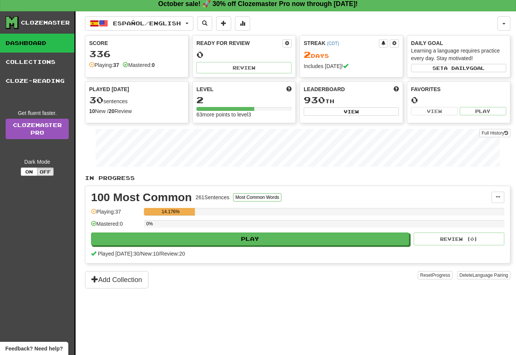
click at [162, 202] on div "100 Most Common" at bounding box center [141, 197] width 101 height 11
click at [507, 25] on button "button" at bounding box center [504, 23] width 13 height 14
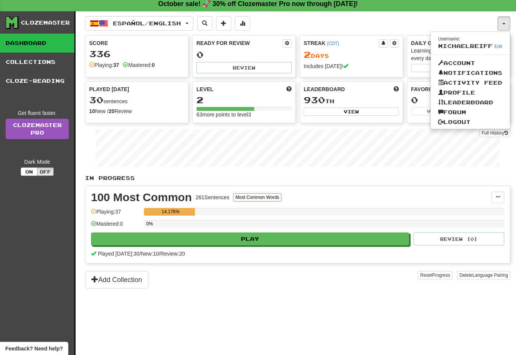
click at [505, 20] on div at bounding box center [258, 177] width 516 height 355
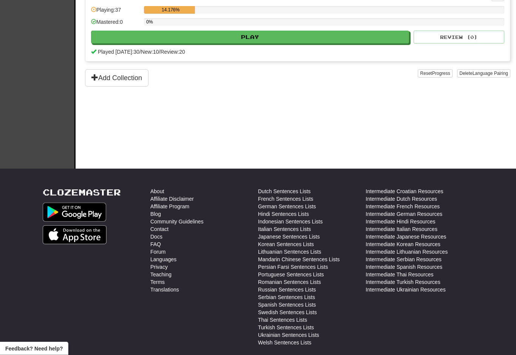
scroll to position [268, 0]
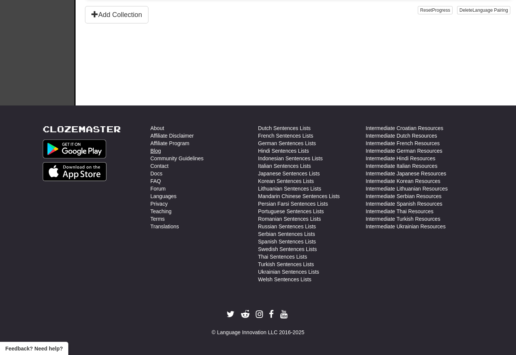
click at [158, 155] on link "Blog" at bounding box center [155, 151] width 11 height 8
